Goal: Find specific page/section: Find specific page/section

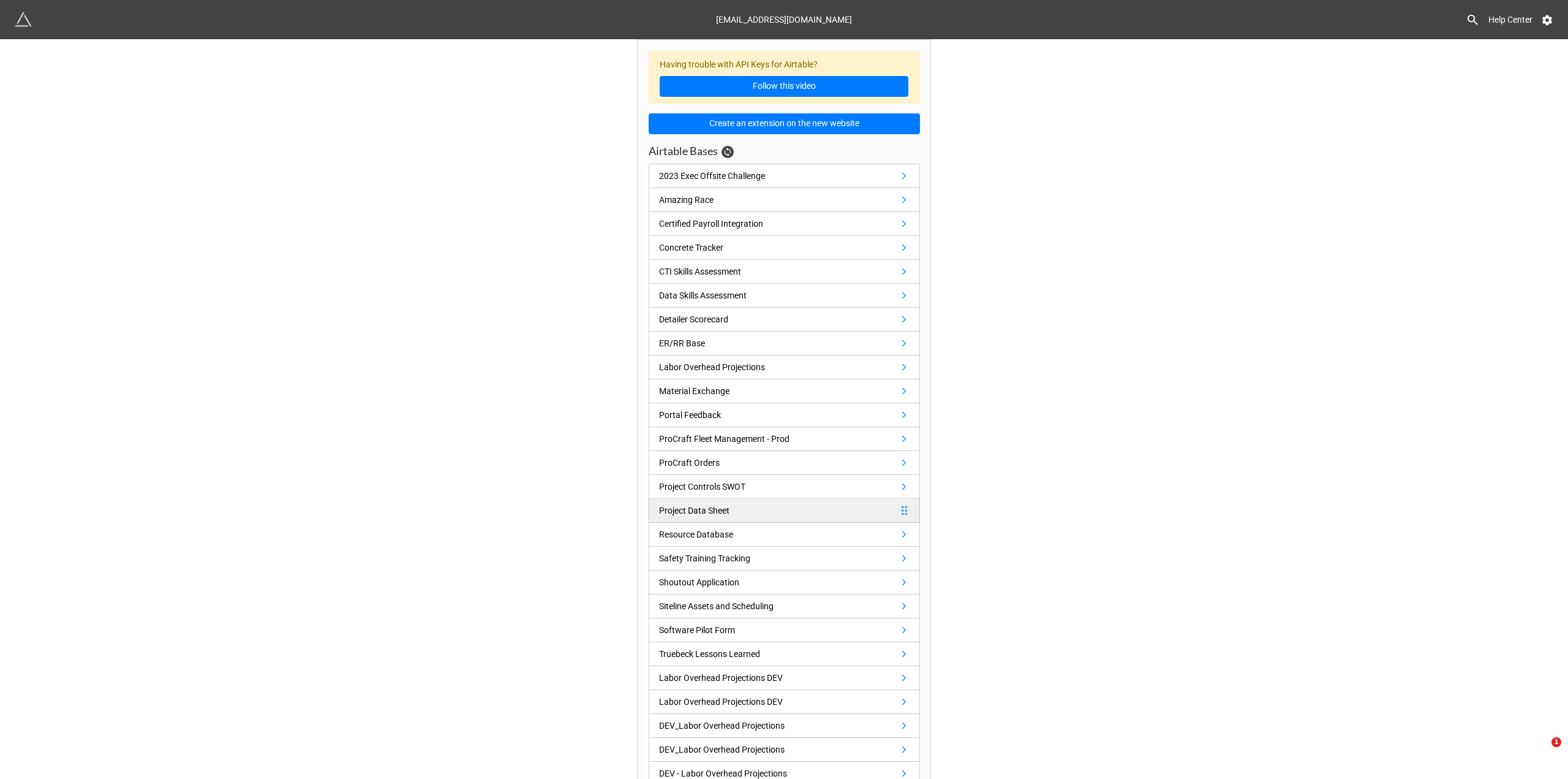
click at [781, 504] on link "Project Data Sheet" at bounding box center [784, 510] width 271 height 24
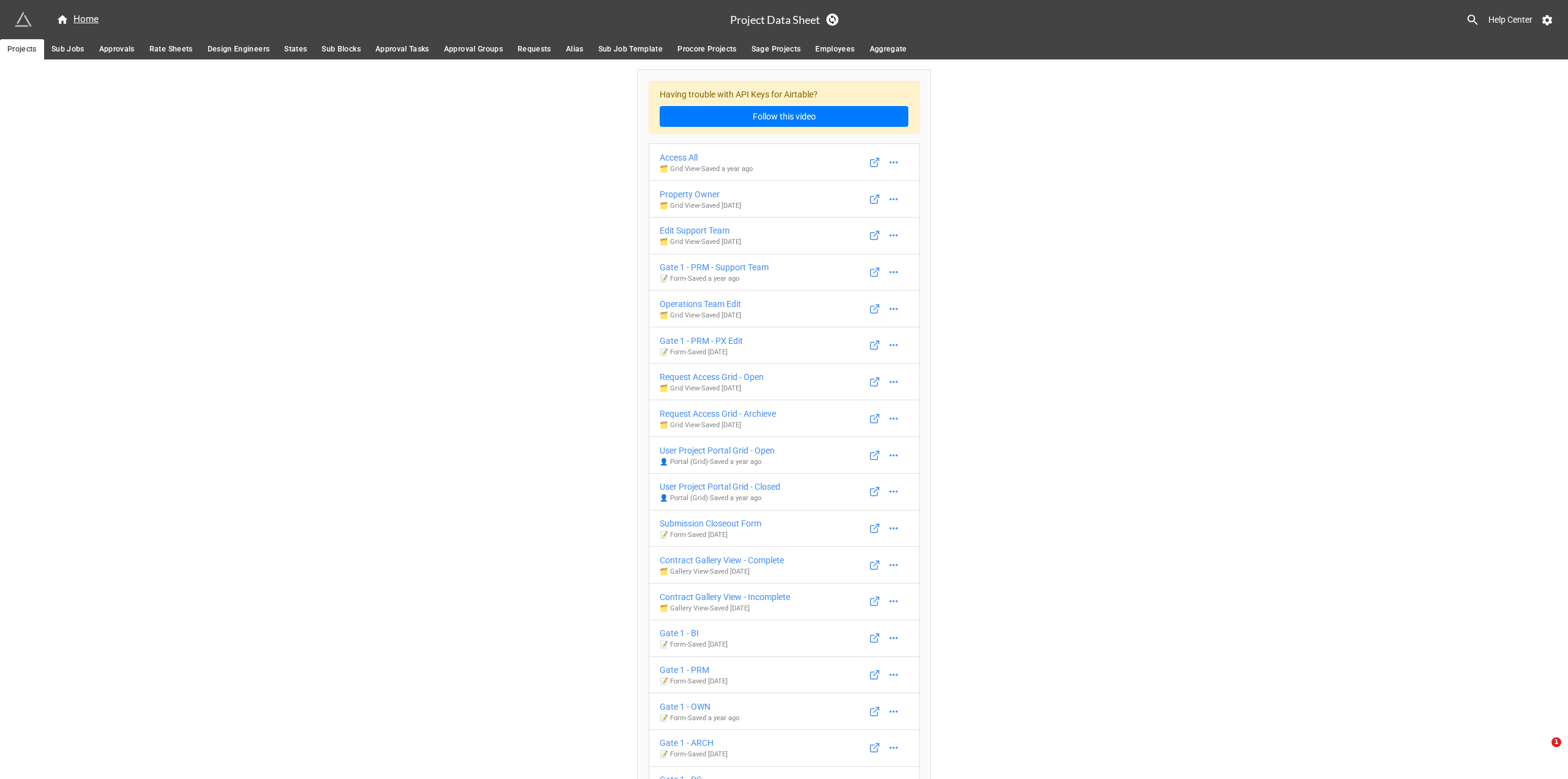
click at [119, 45] on span "Approvals" at bounding box center [117, 49] width 36 height 13
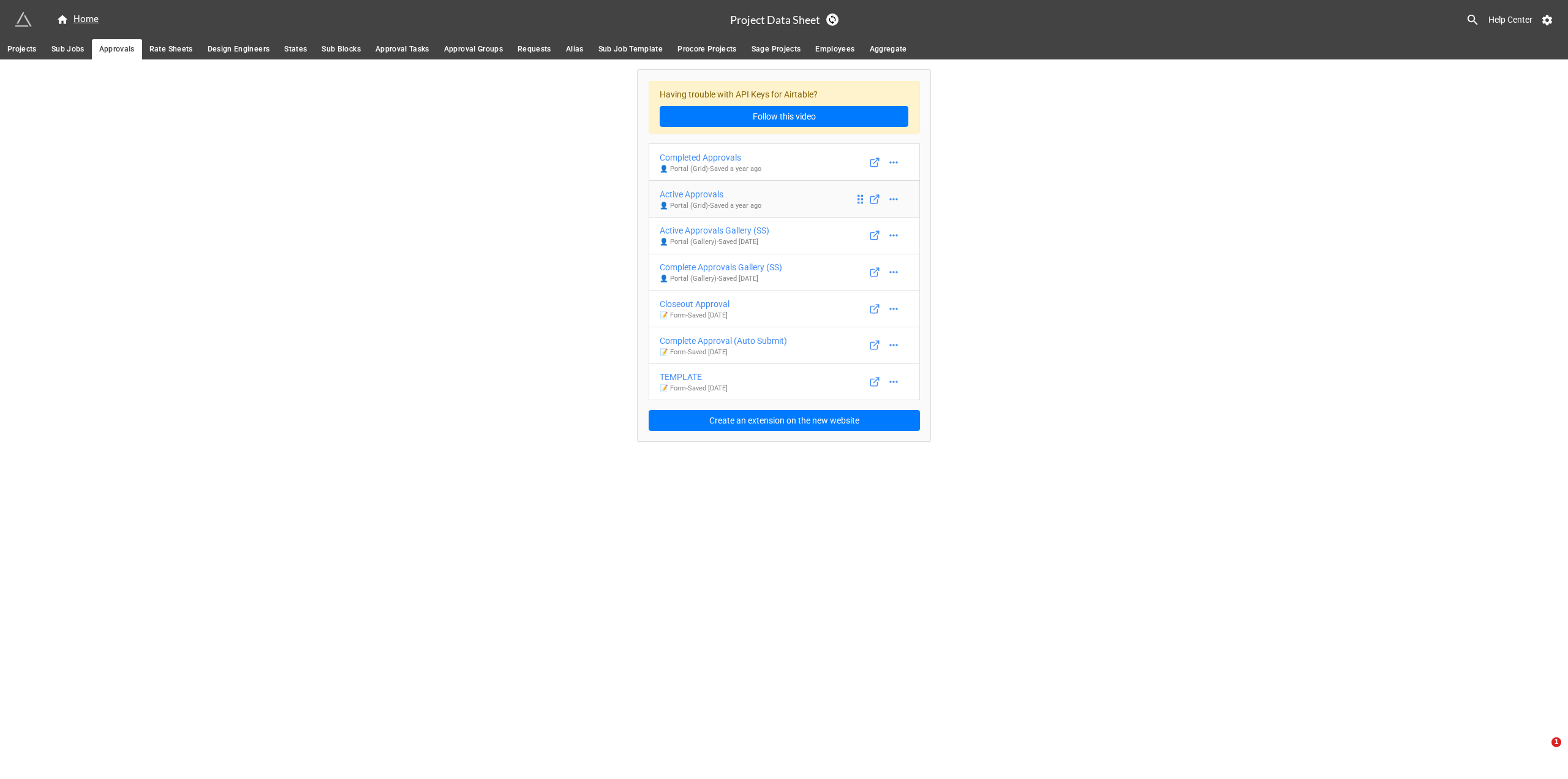
click at [699, 191] on div "Active Approvals" at bounding box center [710, 194] width 101 height 13
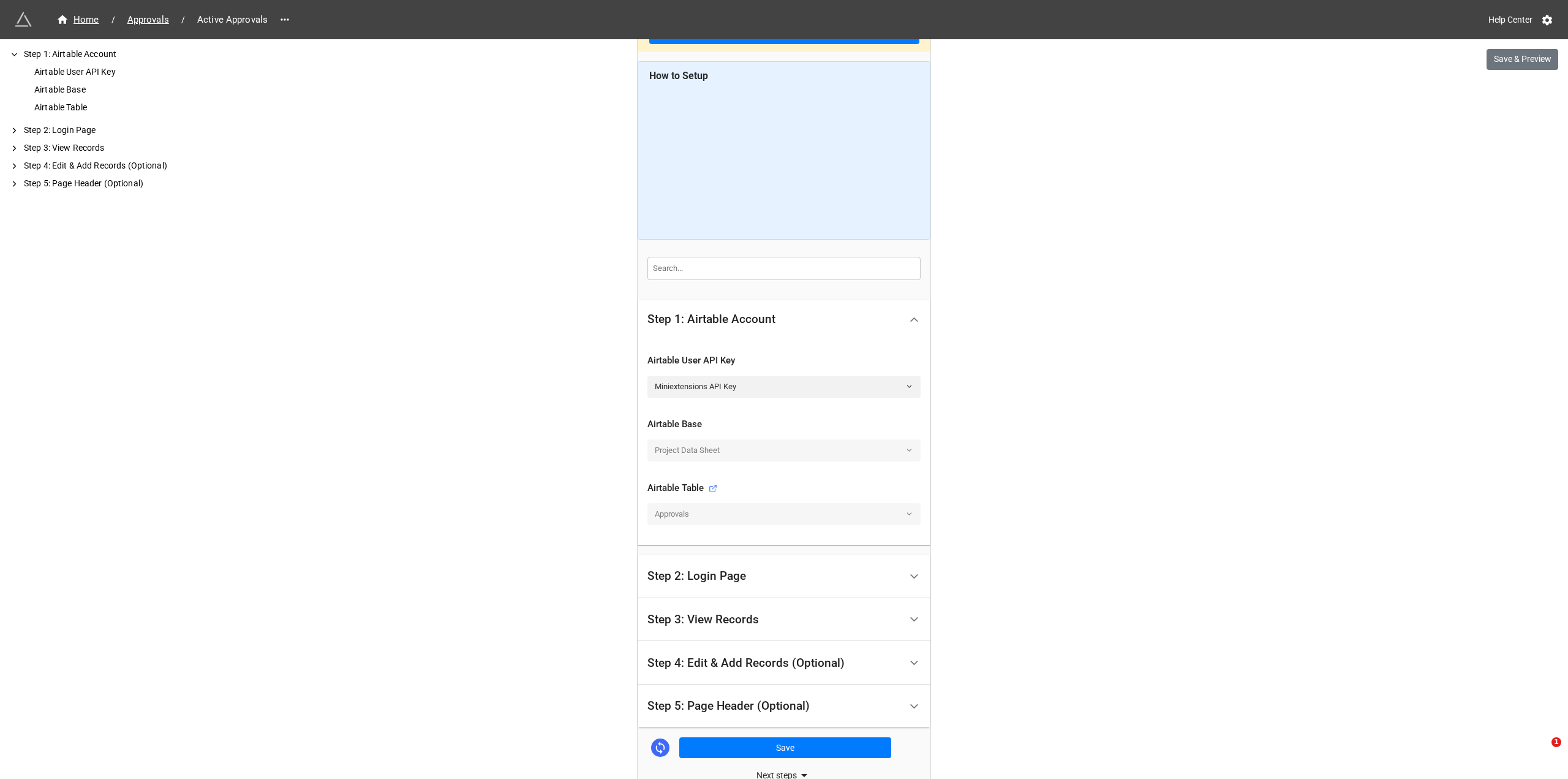
scroll to position [140, 0]
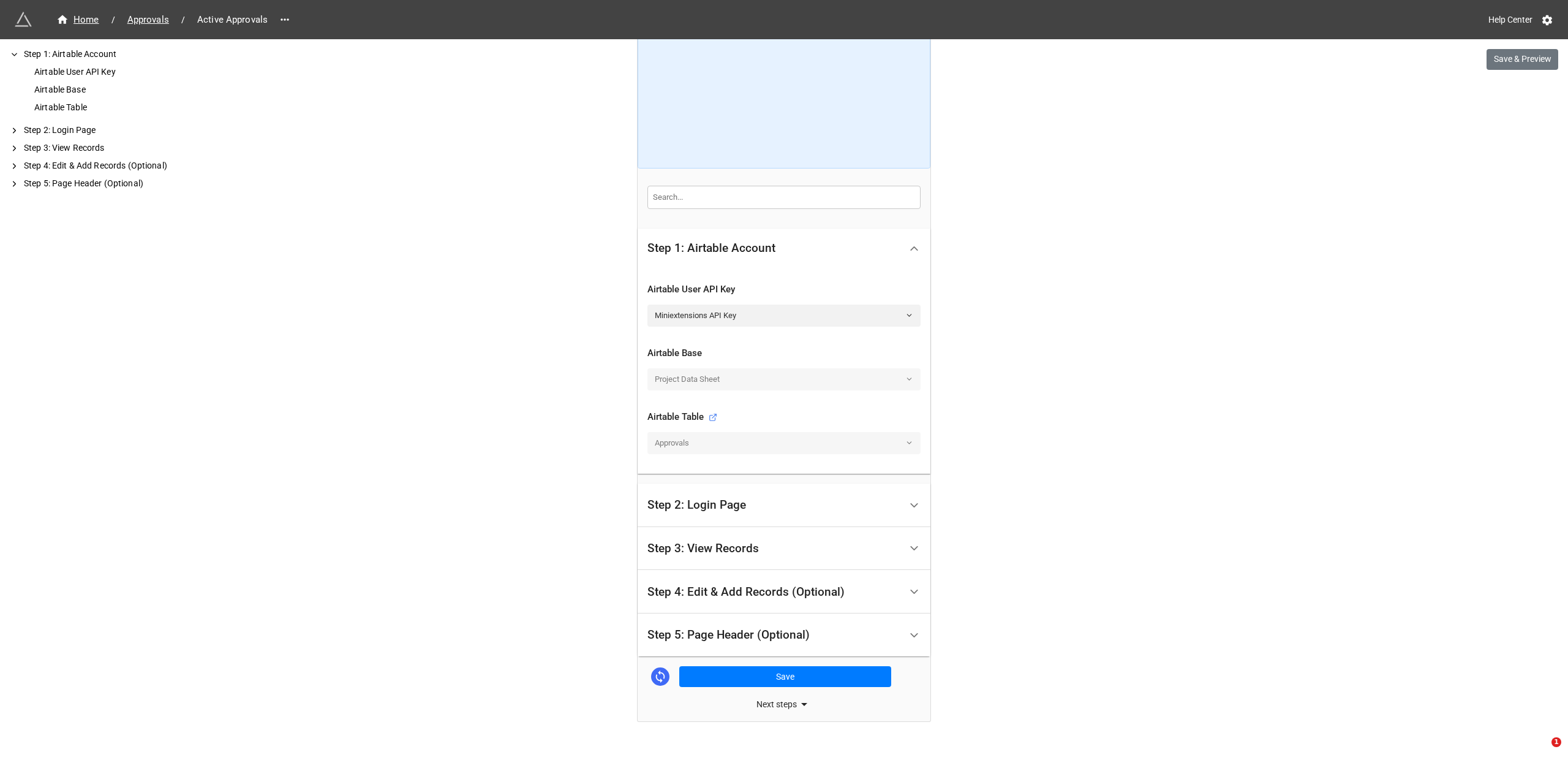
click at [859, 552] on div "Step 3: View Records" at bounding box center [774, 549] width 253 height 29
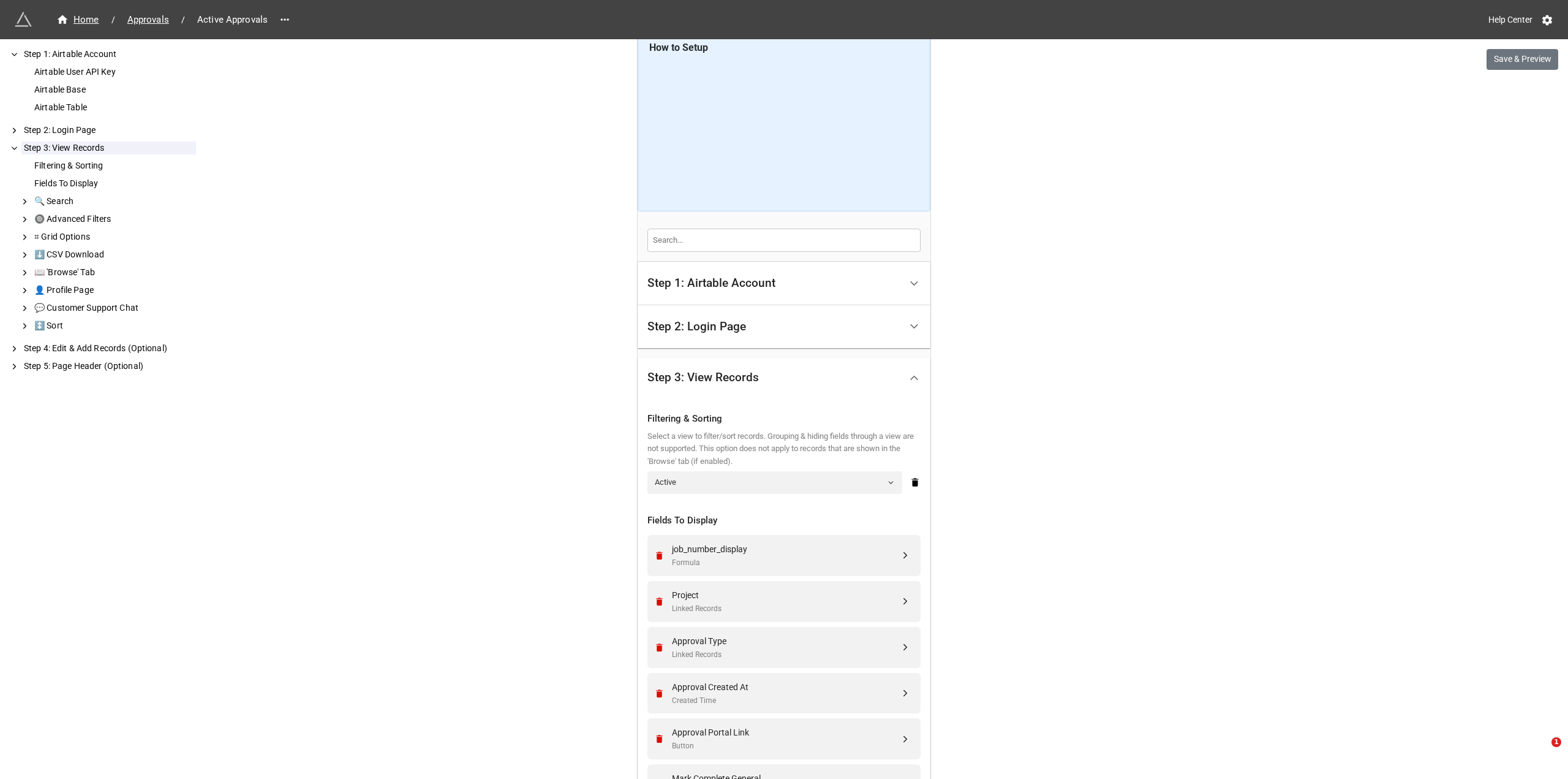
scroll to position [245, 0]
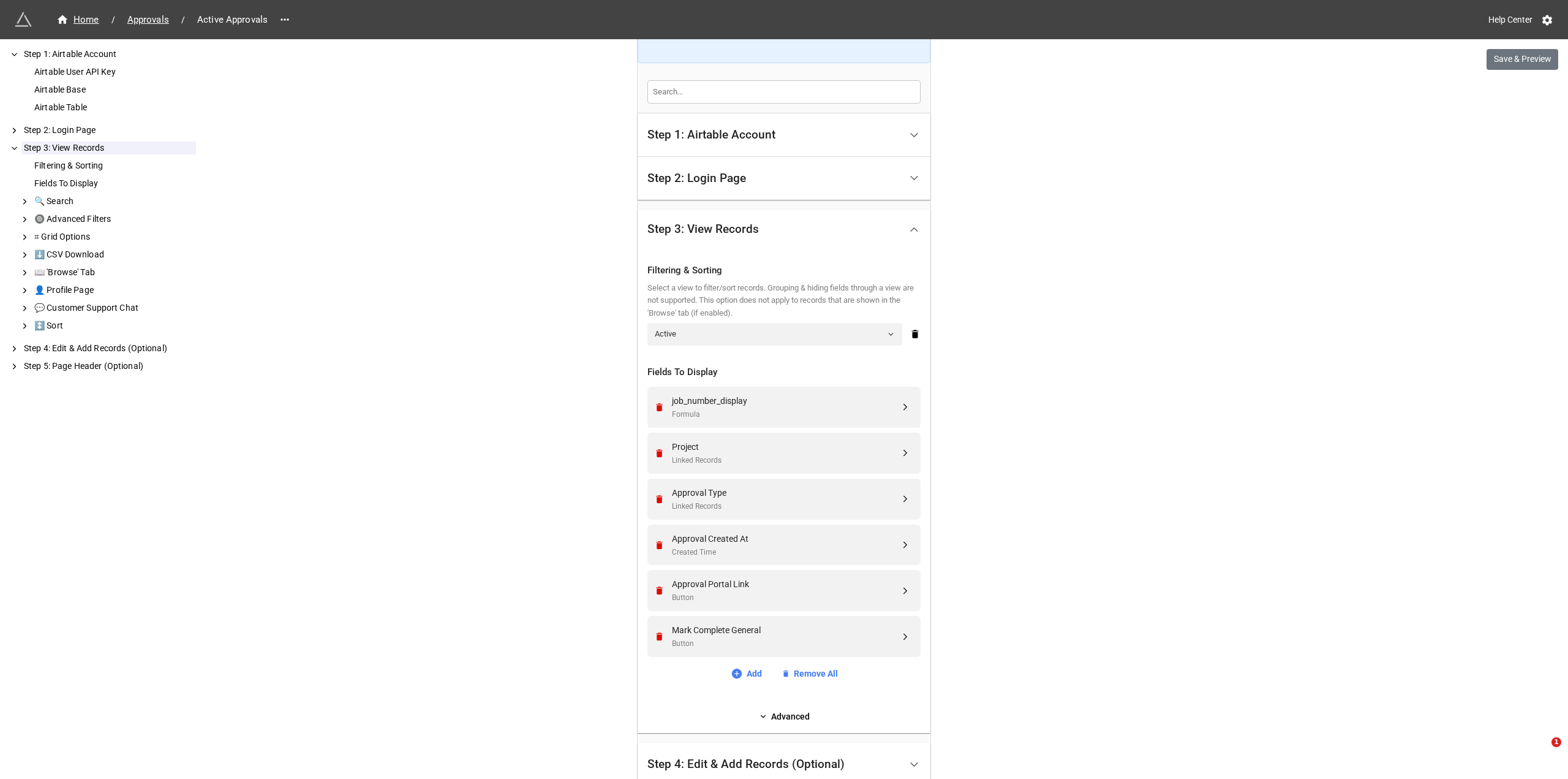
click at [1120, 539] on div "We have released a newer version of this extension with many improvements! It's…" at bounding box center [784, 354] width 1568 height 1199
click at [775, 400] on div "job_number_display" at bounding box center [786, 401] width 228 height 13
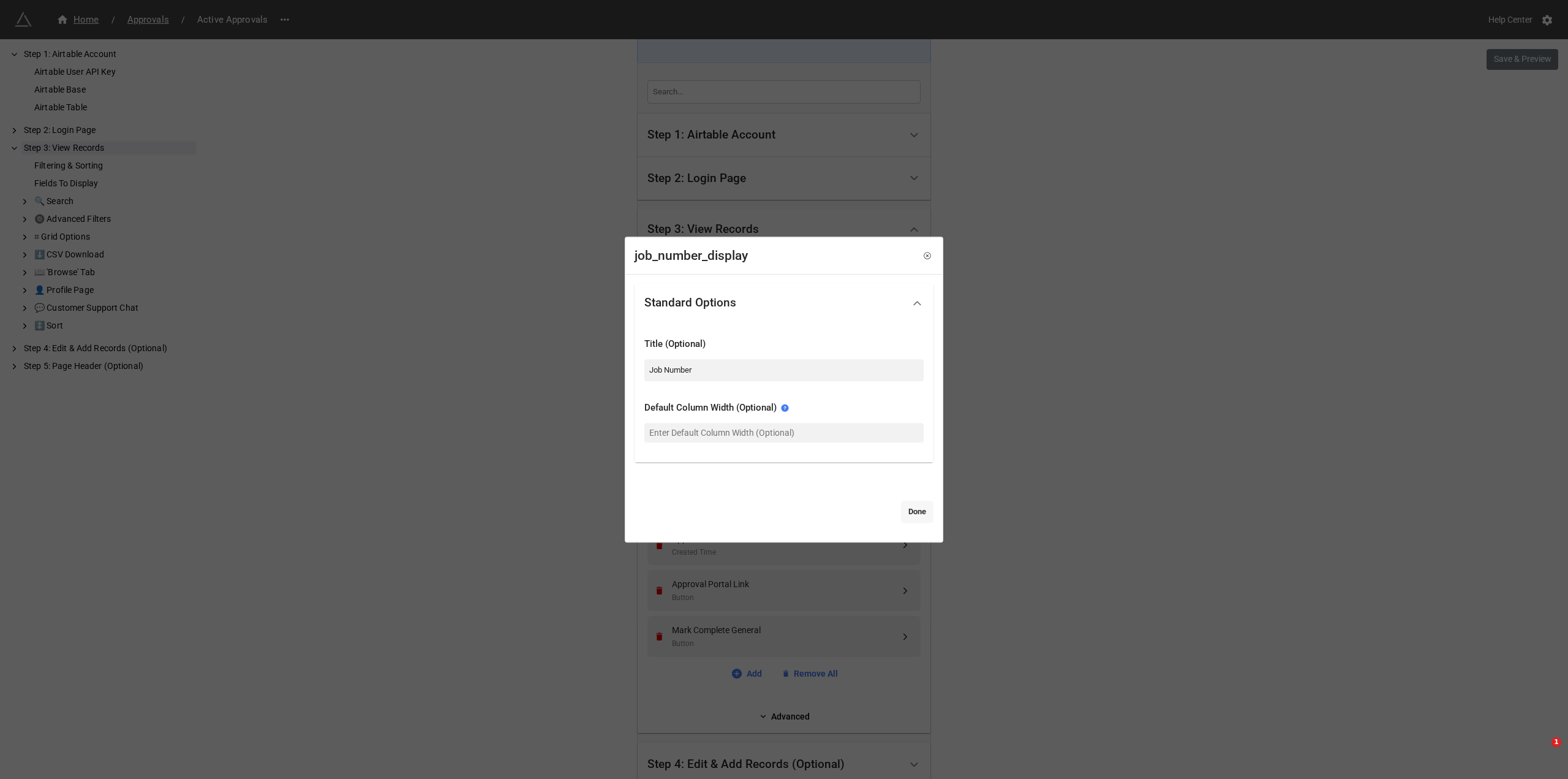
click at [920, 516] on link "Done" at bounding box center [917, 511] width 32 height 22
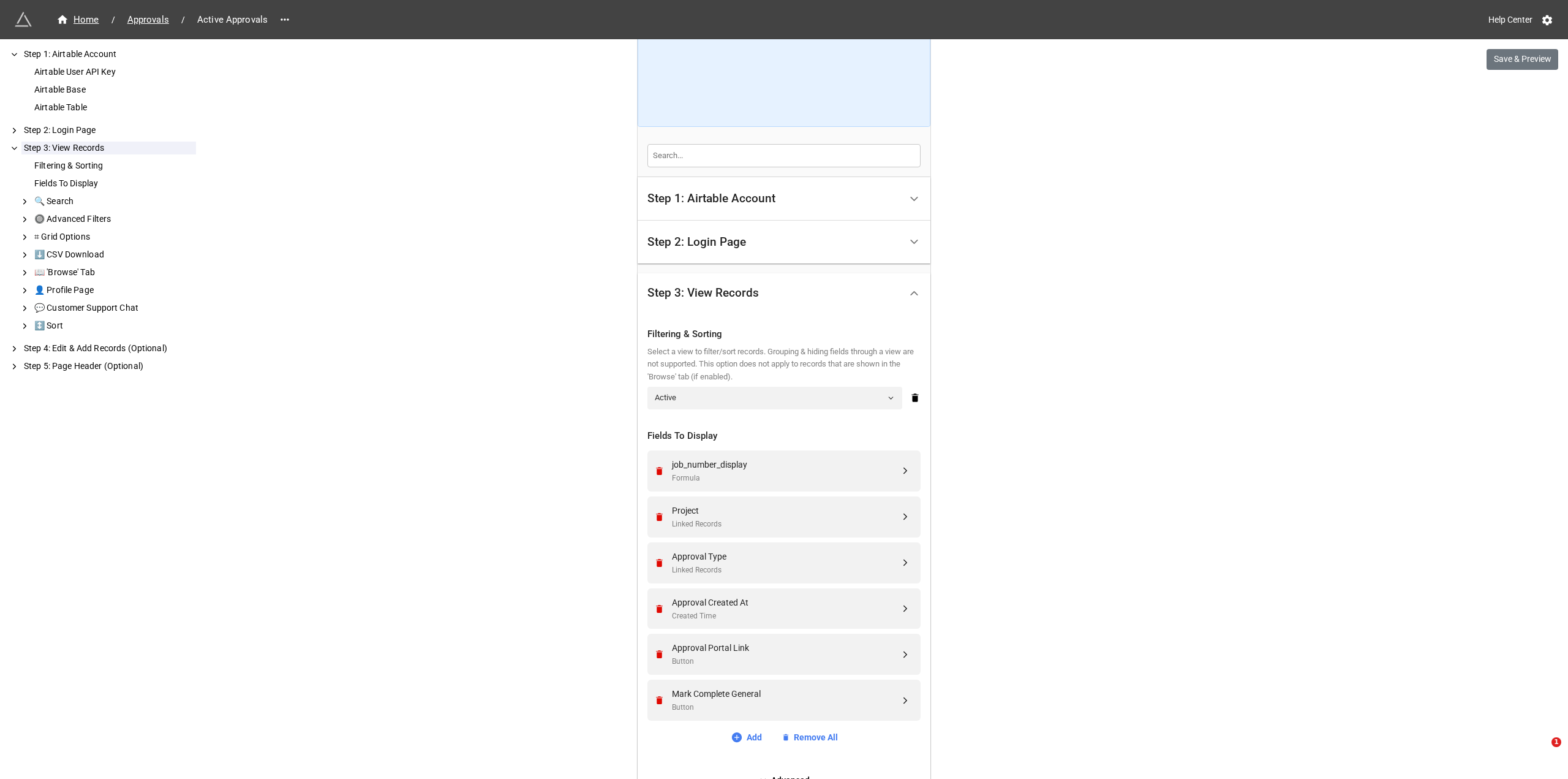
scroll to position [173, 0]
